Goal: Task Accomplishment & Management: Complete application form

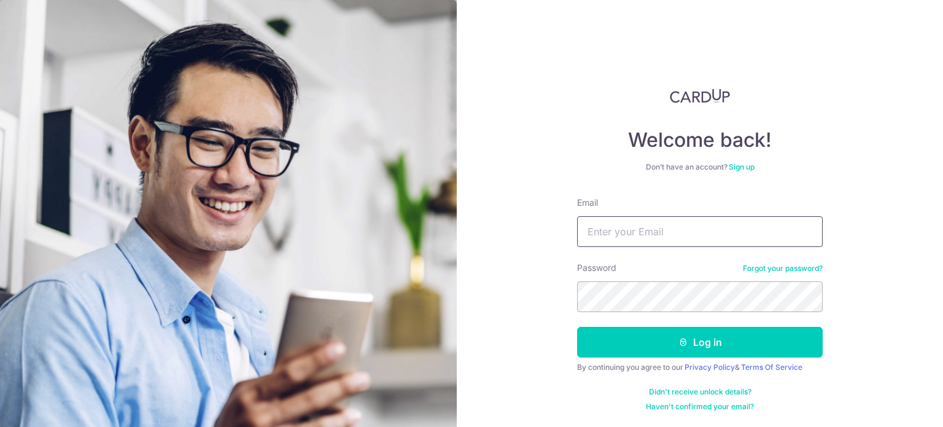
click at [706, 220] on input "Email" at bounding box center [700, 231] width 246 height 31
type input "jeffzhen84@gmail.com"
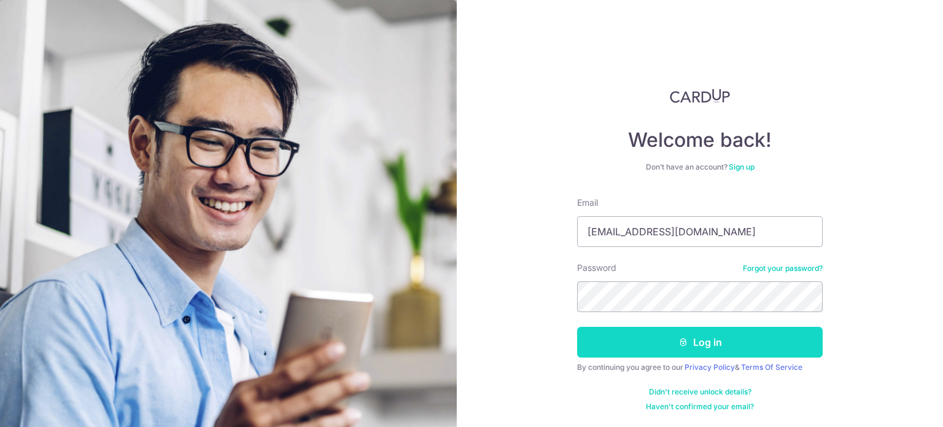
click at [695, 342] on button "Log in" at bounding box center [700, 342] width 246 height 31
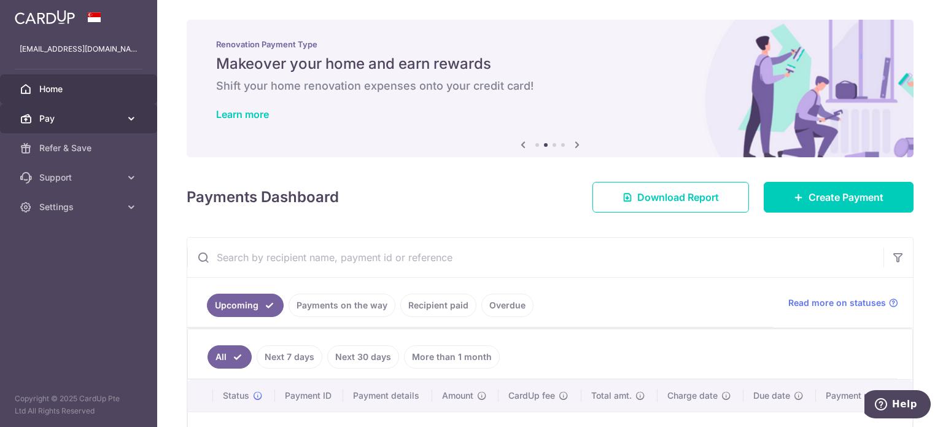
click at [136, 117] on icon at bounding box center [131, 118] width 12 height 12
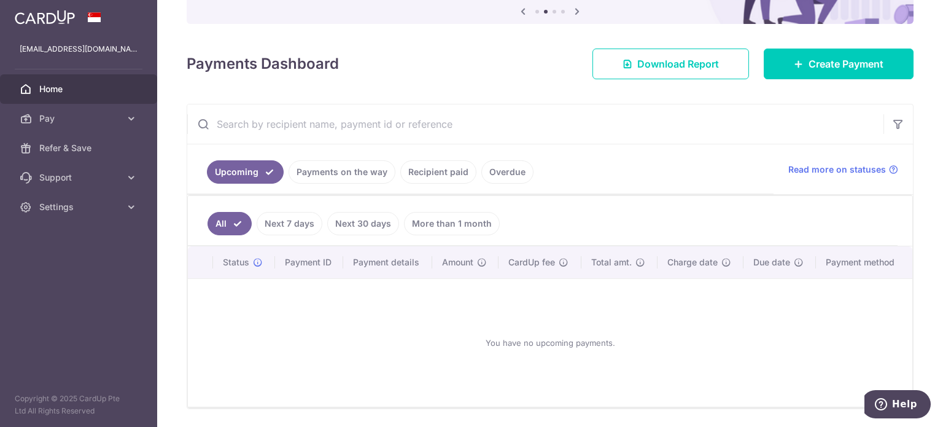
scroll to position [171, 0]
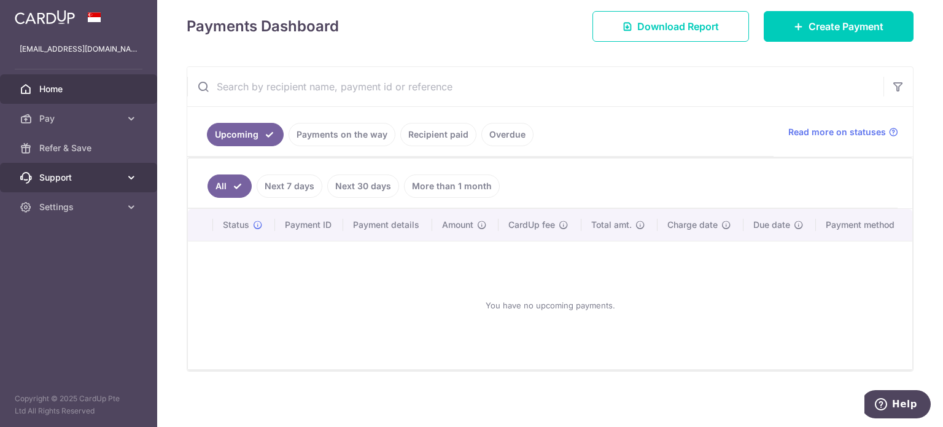
click at [134, 172] on icon at bounding box center [131, 177] width 12 height 12
click at [899, 399] on span "Help" at bounding box center [904, 403] width 25 height 11
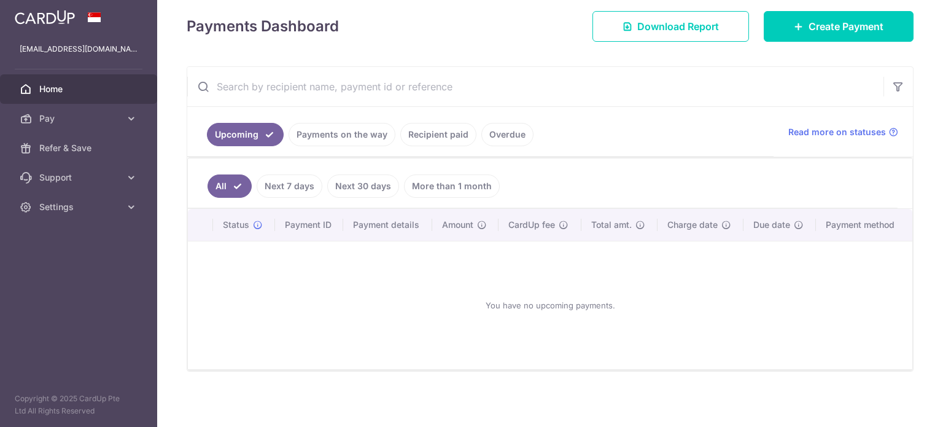
scroll to position [0, 0]
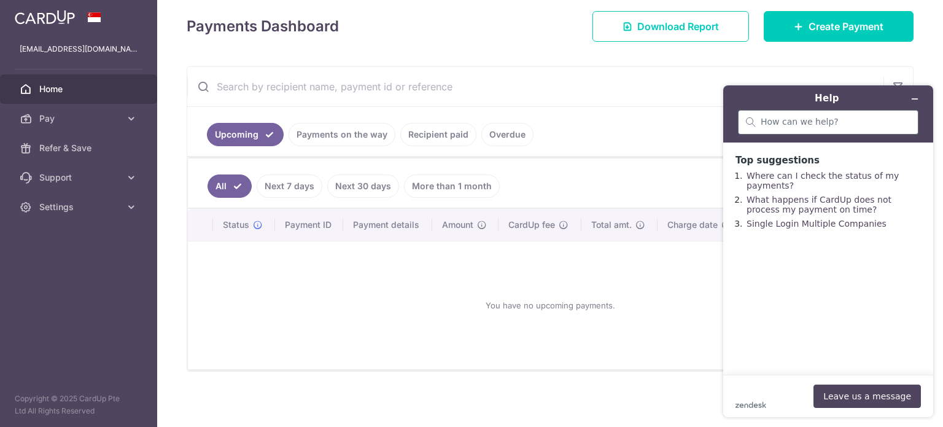
click at [792, 131] on div at bounding box center [828, 122] width 180 height 25
type input "schedule"
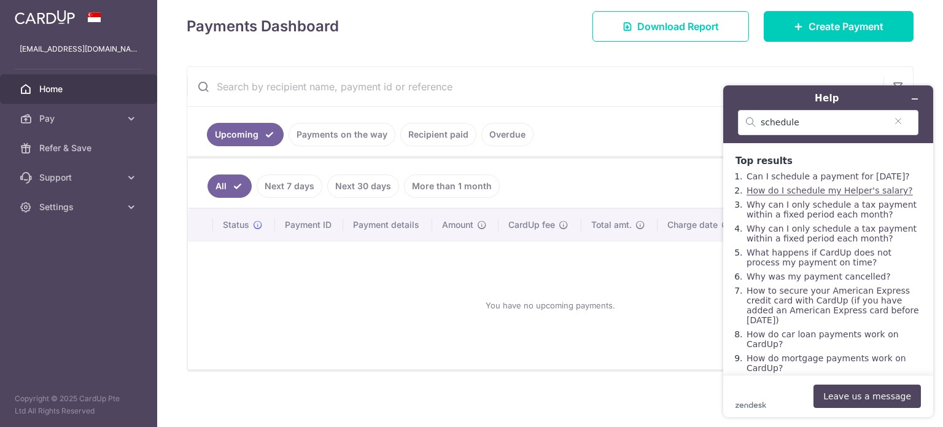
click at [828, 195] on link "How do I schedule my Helper's salary?" at bounding box center [829, 190] width 166 height 10
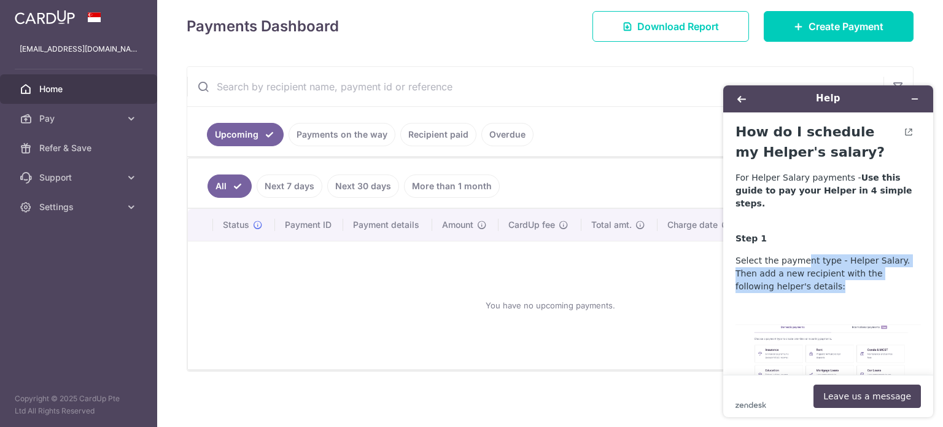
drag, startPoint x: 799, startPoint y: 249, endPoint x: 823, endPoint y: 274, distance: 34.3
click at [823, 274] on p "Select the payment type - Helper Salary. Then add a new recipient with the foll…" at bounding box center [827, 273] width 185 height 39
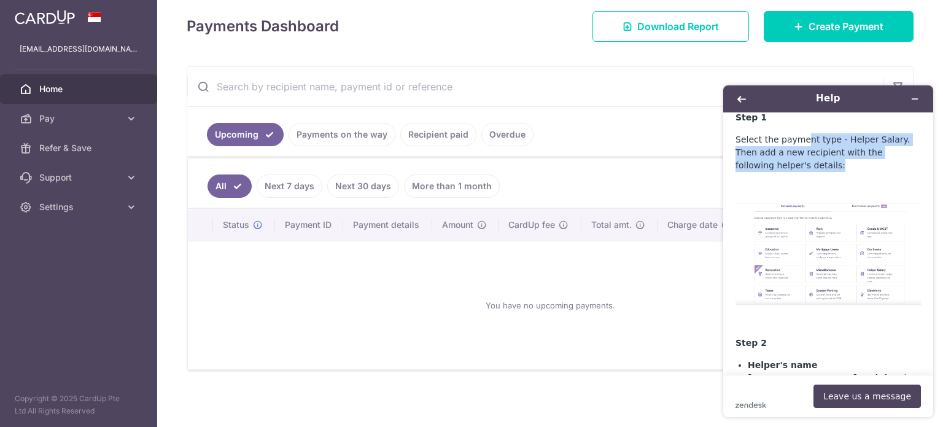
scroll to position [184, 0]
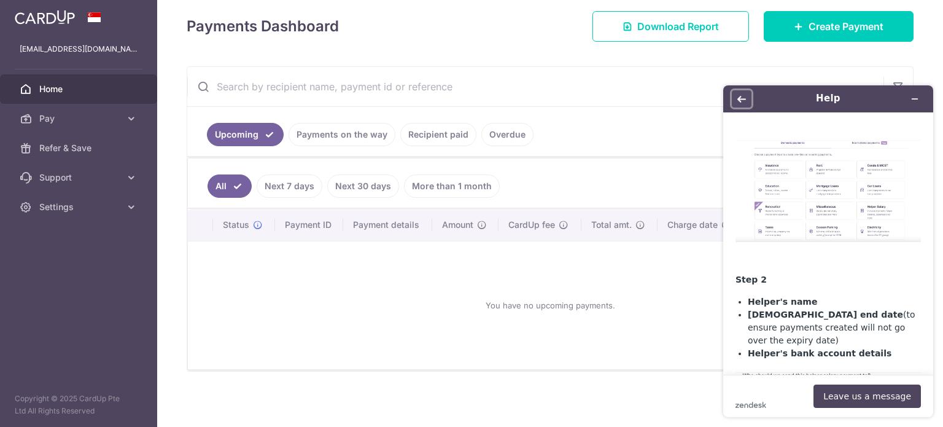
click at [740, 92] on button "Back" at bounding box center [742, 98] width 20 height 17
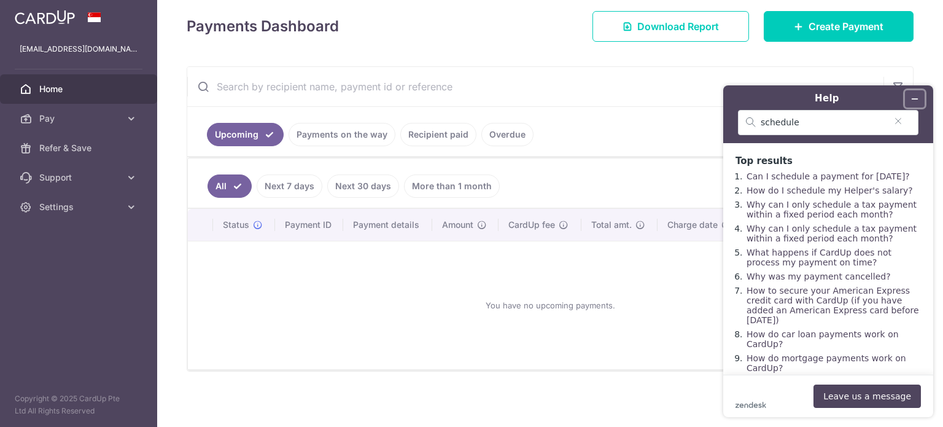
click at [922, 96] on button "Minimise widget" at bounding box center [915, 98] width 20 height 17
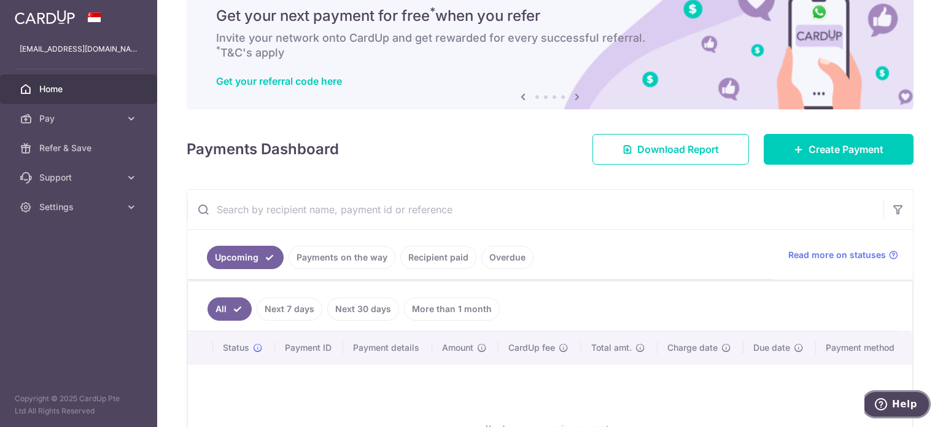
scroll to position [0, 0]
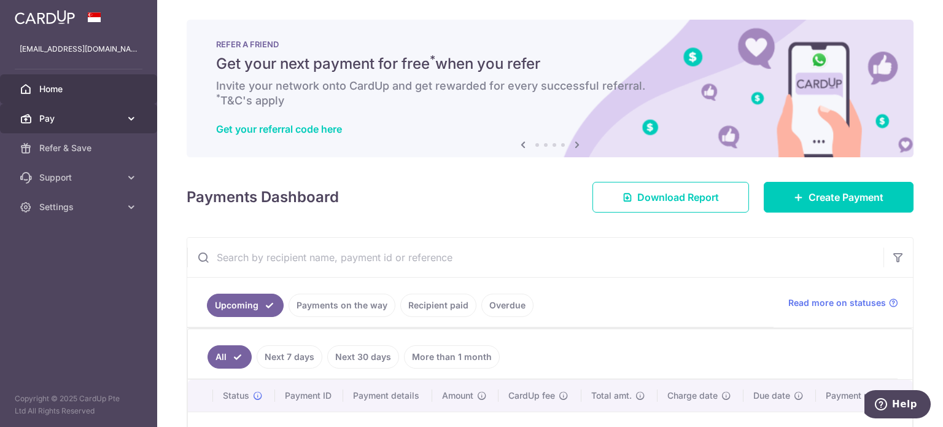
click at [90, 114] on span "Pay" at bounding box center [79, 118] width 81 height 12
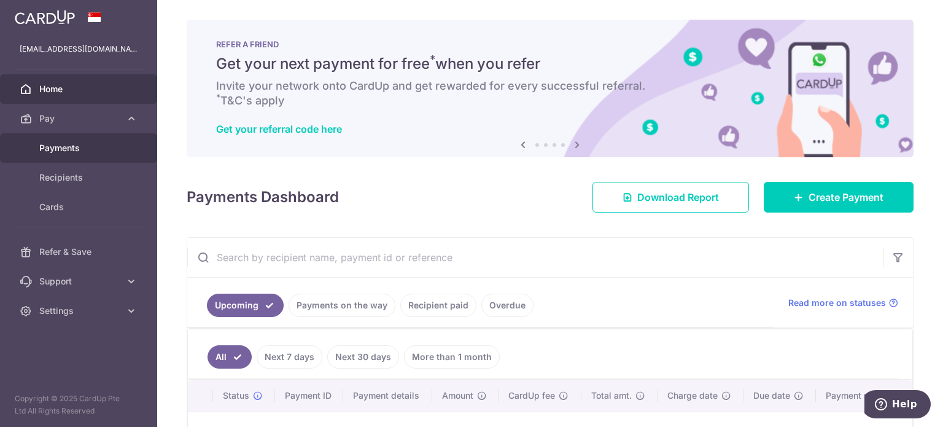
click at [83, 153] on span "Payments" at bounding box center [79, 148] width 81 height 12
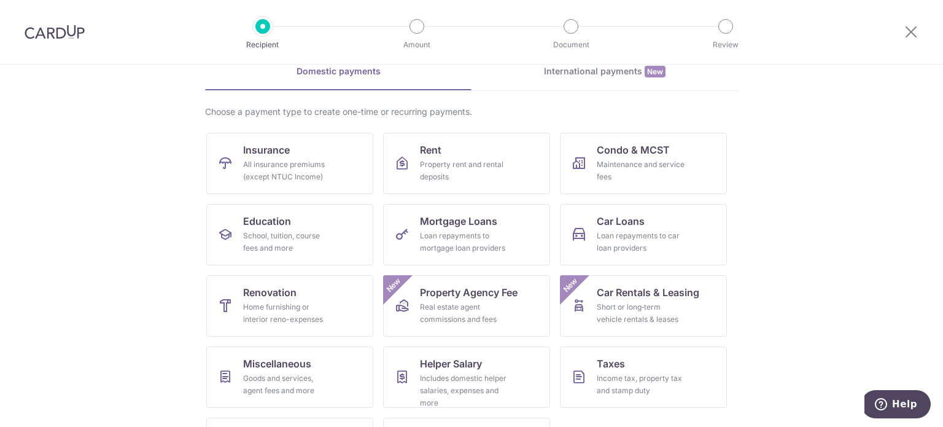
scroll to position [122, 0]
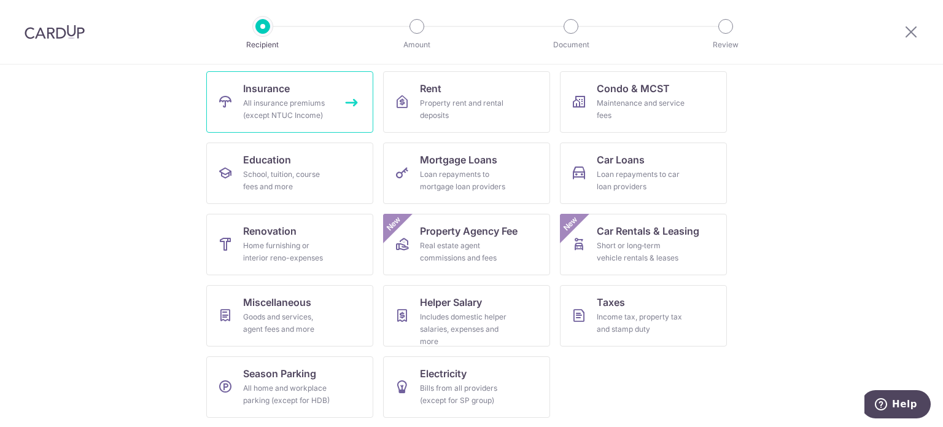
click at [261, 103] on div "All insurance premiums (except NTUC Income)" at bounding box center [287, 109] width 88 height 25
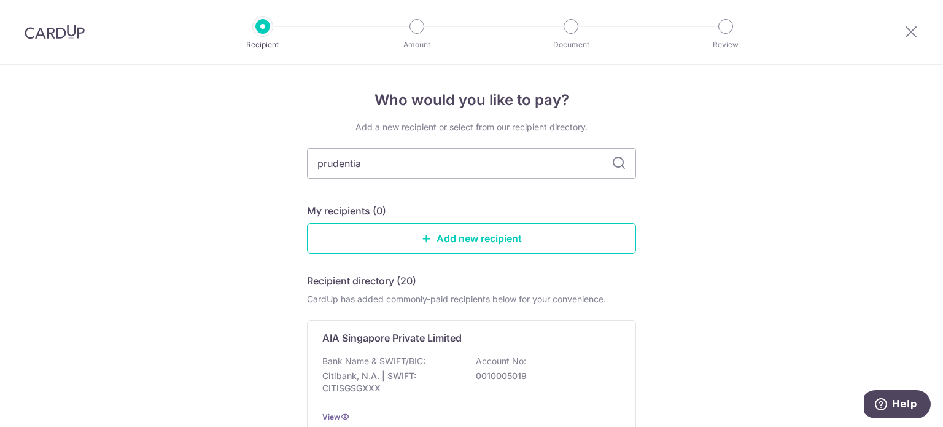
type input "prudential"
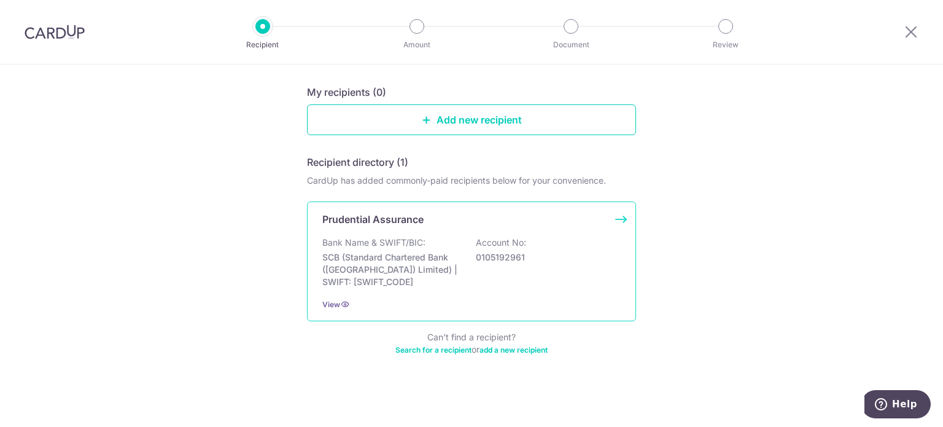
click at [500, 244] on p "Account No:" at bounding box center [501, 242] width 50 height 12
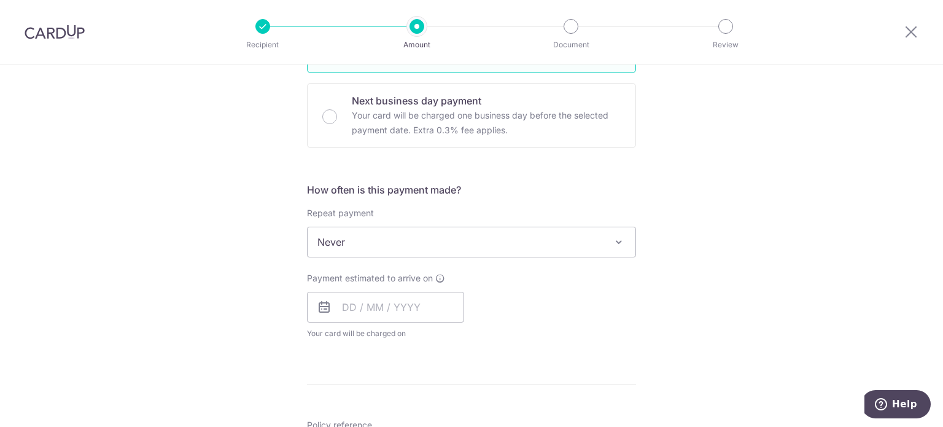
scroll to position [368, 0]
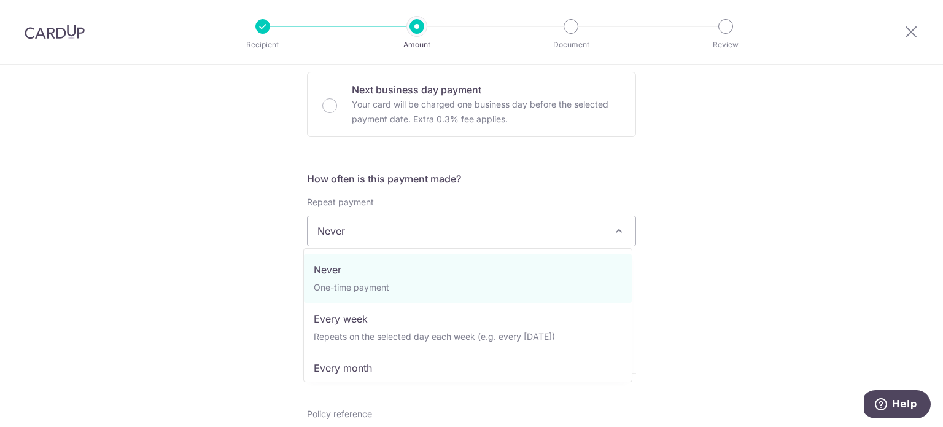
click at [446, 231] on span "Never" at bounding box center [472, 230] width 328 height 29
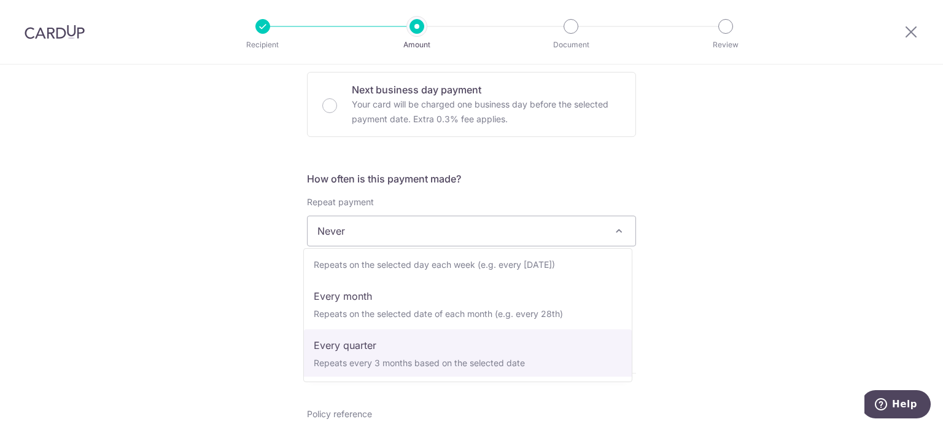
scroll to position [61, 0]
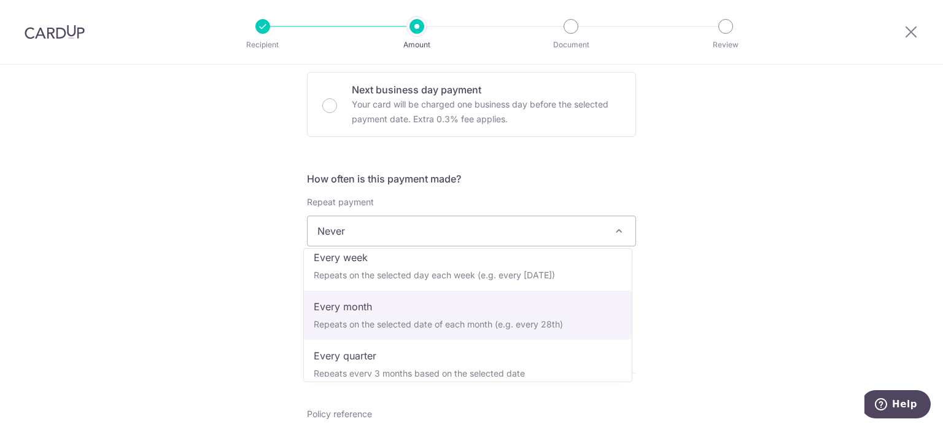
select select "3"
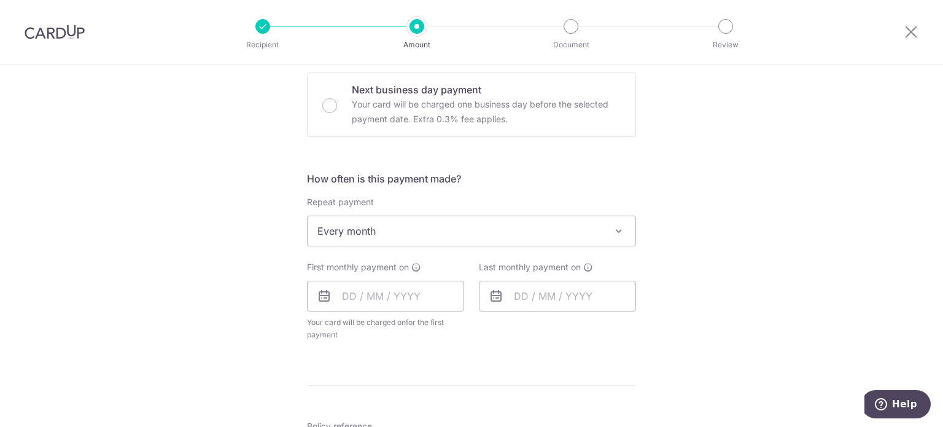
click at [767, 262] on div "Tell us more about your payment Enter payment amount SGD Select Card Select opt…" at bounding box center [471, 257] width 943 height 1123
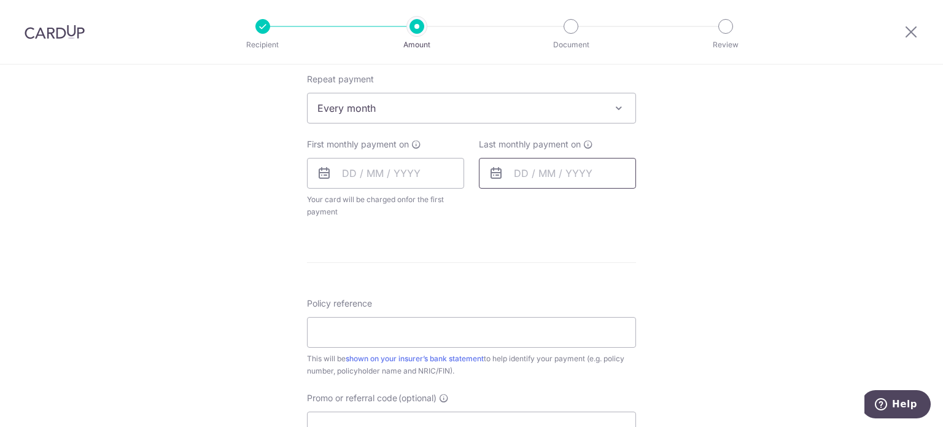
scroll to position [430, 0]
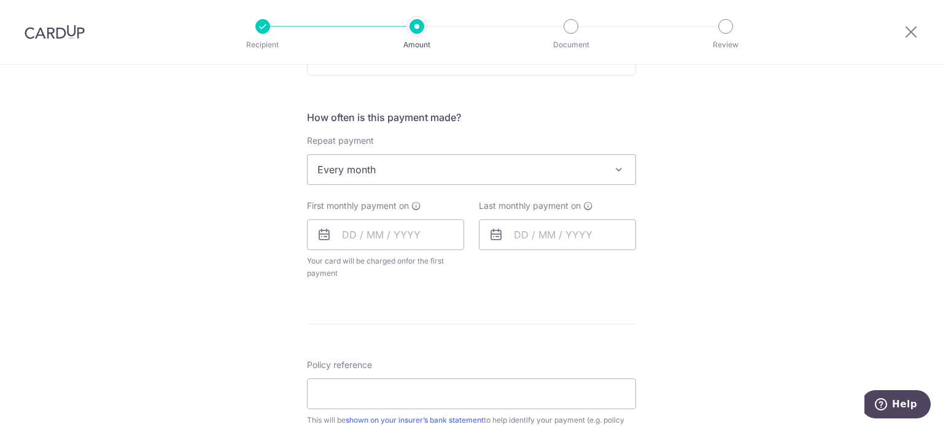
click at [417, 203] on icon at bounding box center [416, 206] width 10 height 10
click at [390, 238] on input "text" at bounding box center [385, 234] width 157 height 31
click at [261, 237] on div "Tell us more about your payment Enter payment amount SGD Select Card Select opt…" at bounding box center [471, 196] width 943 height 1123
click at [399, 232] on input "text" at bounding box center [385, 234] width 157 height 31
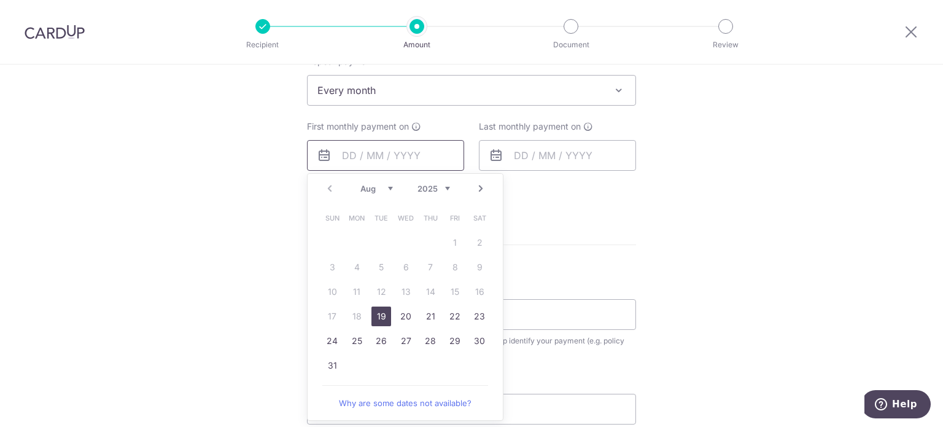
scroll to position [552, 0]
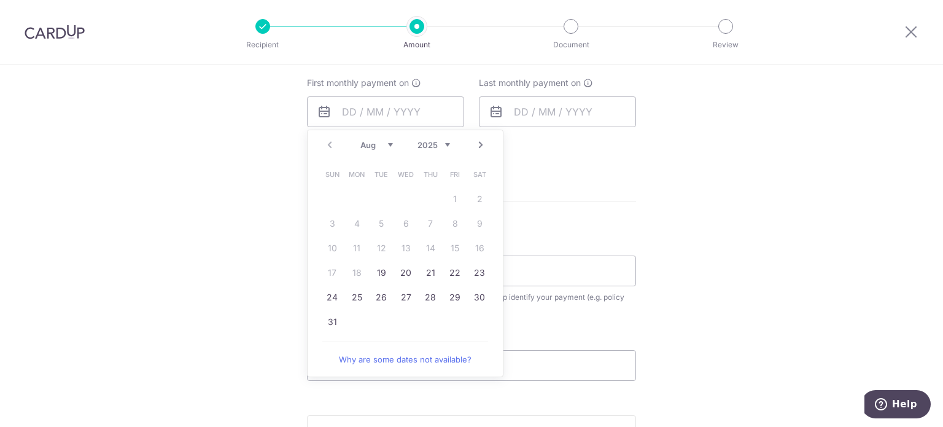
click at [552, 176] on form "Enter payment amount SGD Select Card Select option Add credit card Your Cards *…" at bounding box center [471, 85] width 329 height 984
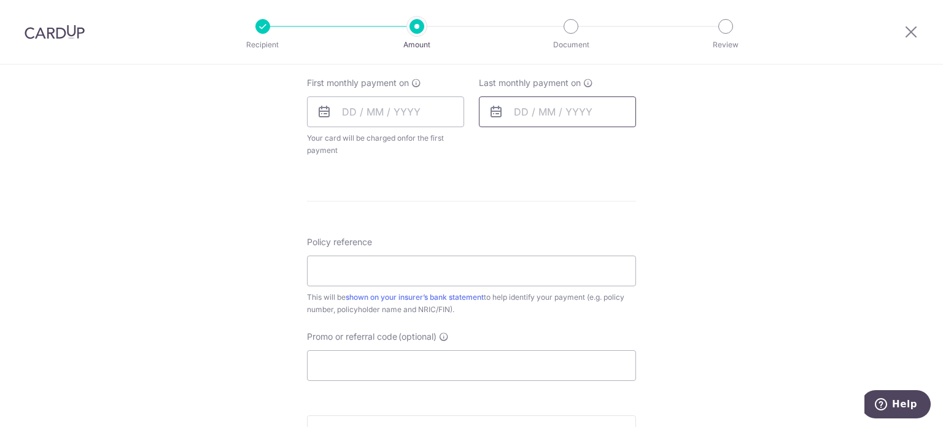
click at [575, 115] on input "text" at bounding box center [557, 111] width 157 height 31
click at [698, 127] on div "Tell us more about your payment Enter payment amount SGD Select Card Select opt…" at bounding box center [471, 73] width 943 height 1123
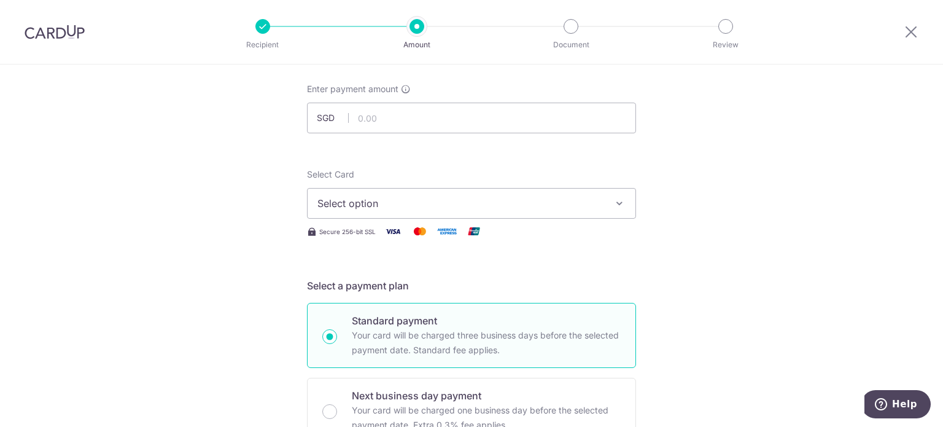
scroll to position [22, 0]
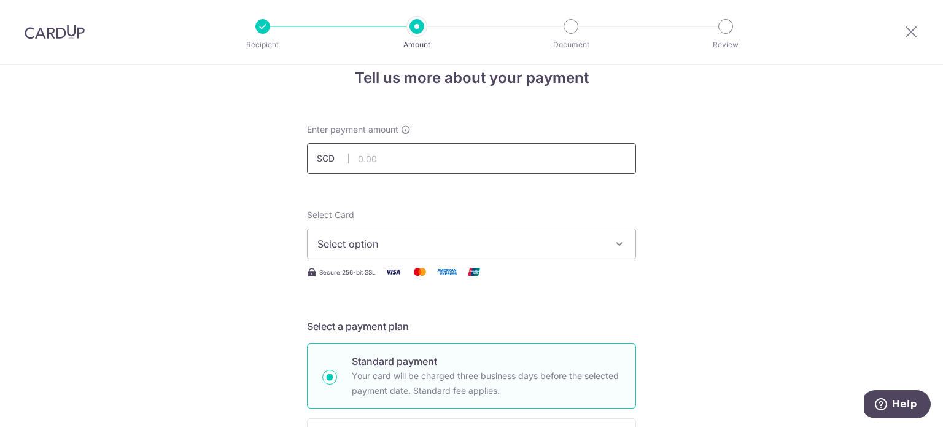
click at [528, 164] on input "text" at bounding box center [471, 158] width 329 height 31
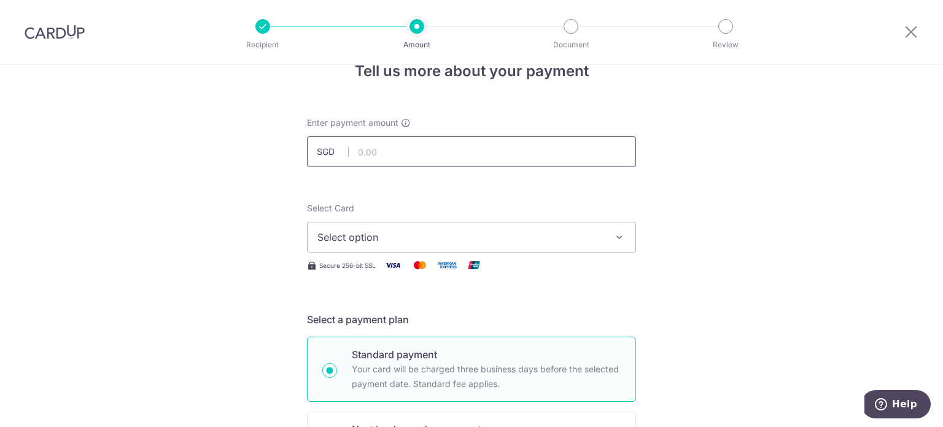
scroll to position [0, 0]
